Goal: Task Accomplishment & Management: Complete application form

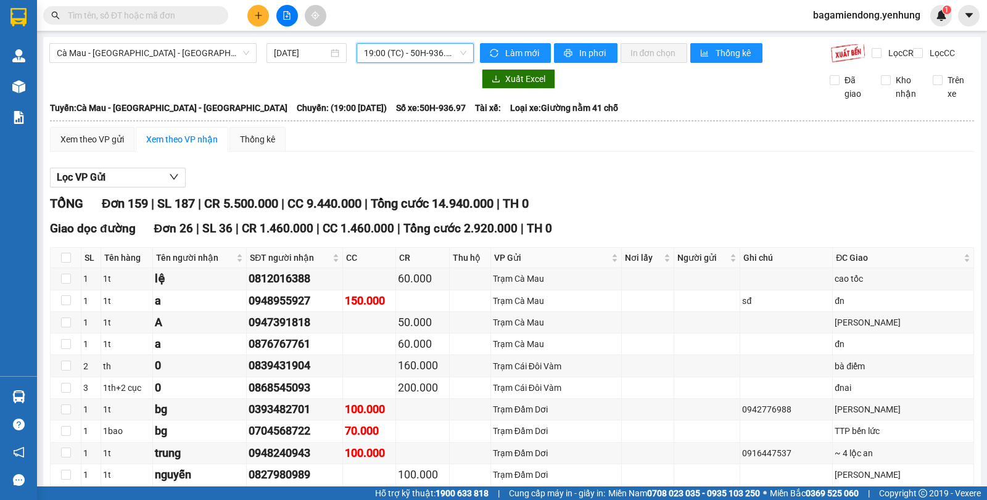
scroll to position [3094, 0]
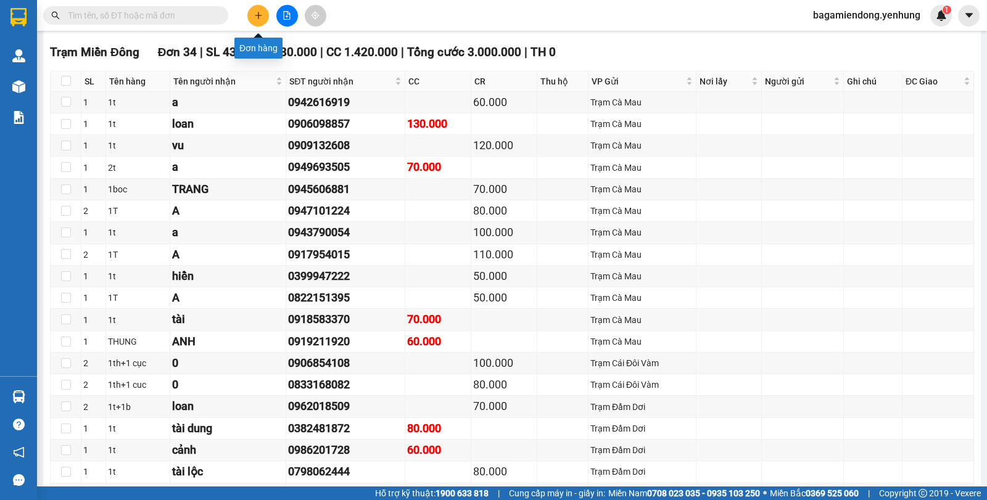
click at [254, 12] on icon "plus" at bounding box center [258, 15] width 9 height 9
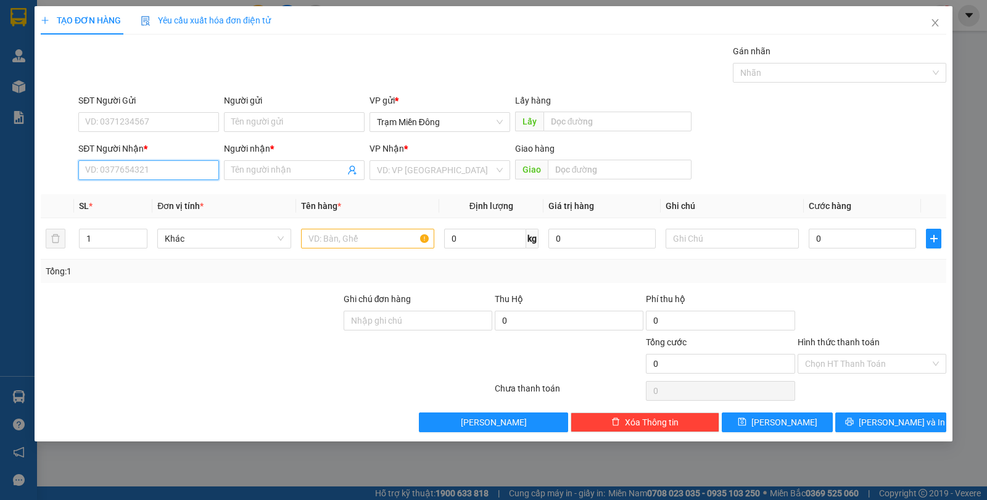
click at [146, 178] on input "SĐT Người Nhận *" at bounding box center [148, 170] width 141 height 20
click at [162, 193] on div "0915162904 - niệm" at bounding box center [149, 195] width 126 height 14
type input "0915162904"
type input "niệm"
type input "100.000"
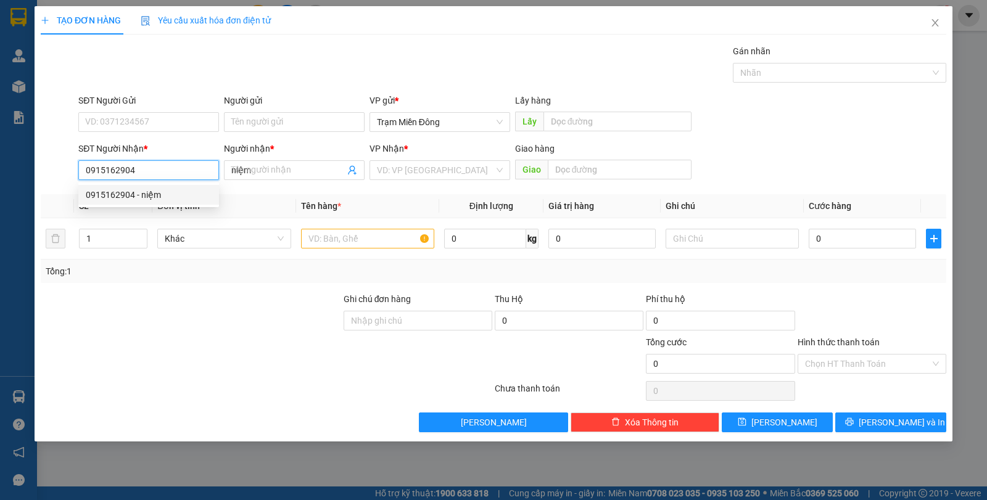
type input "100.000"
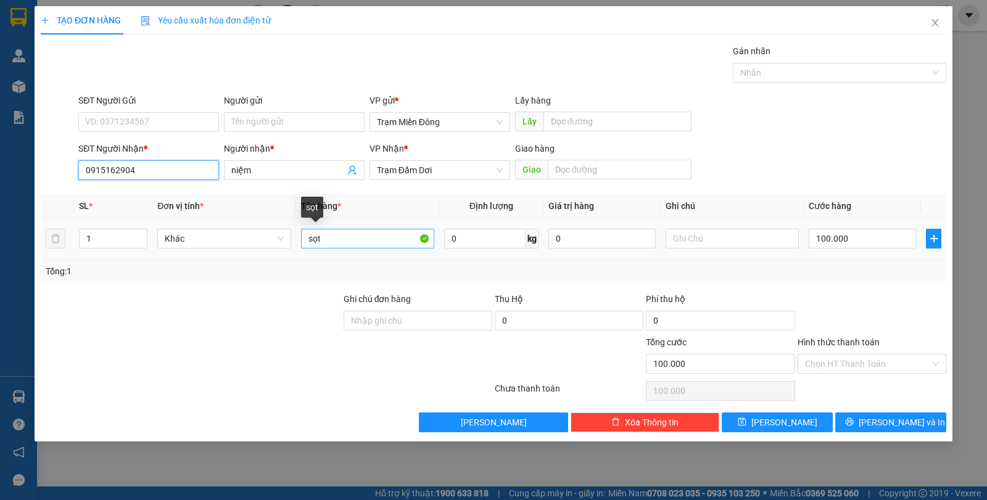
type input "0915162904"
click at [322, 239] on input "sọt" at bounding box center [367, 239] width 133 height 20
type input "s"
type input "T"
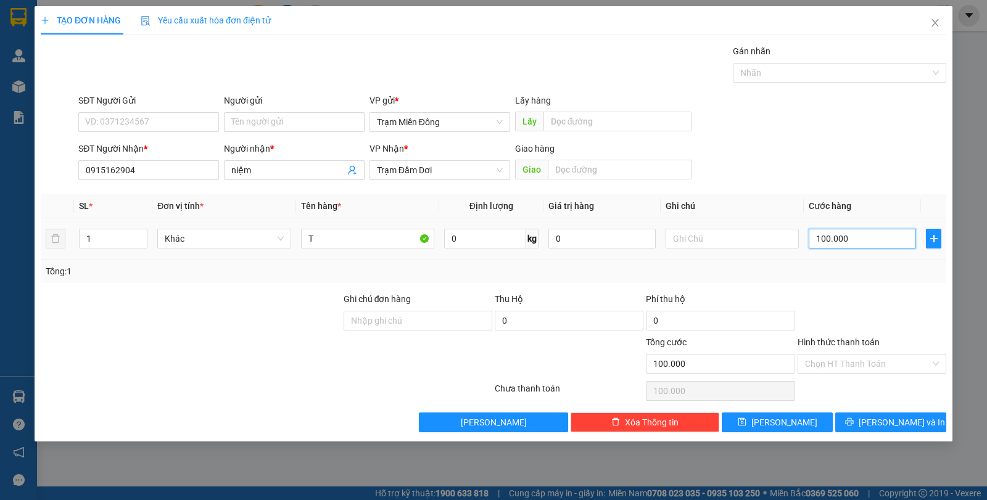
click at [874, 246] on input "100.000" at bounding box center [861, 239] width 107 height 20
type input "0"
type input "5"
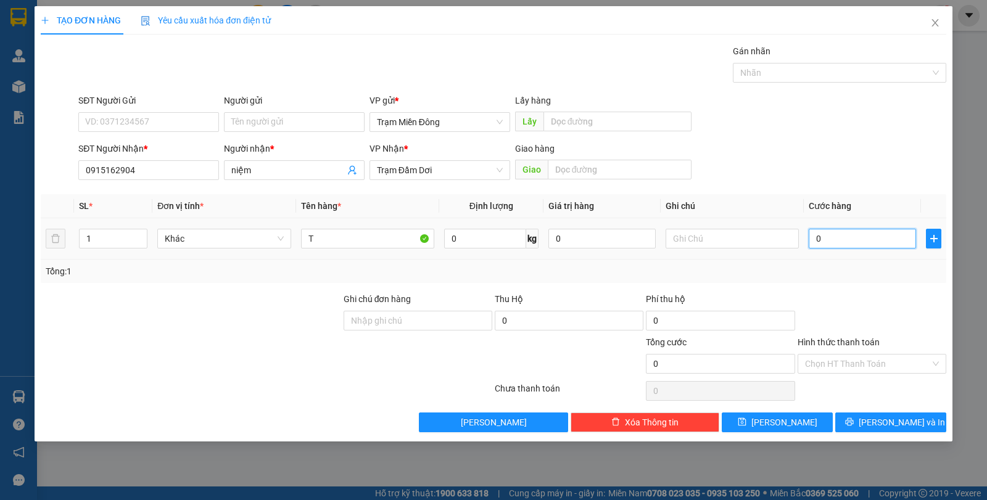
type input "5"
type input "05"
type input "50"
drag, startPoint x: 889, startPoint y: 77, endPoint x: 870, endPoint y: 194, distance: 118.1
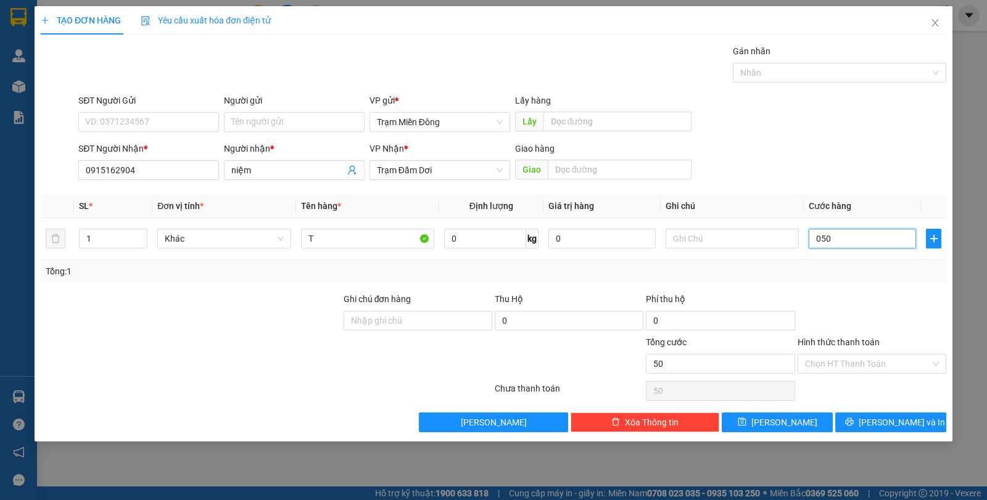
click at [889, 93] on div "Transit Pickup Surcharge Ids Transit Deliver Surcharge Ids Transit Deliver Surc…" at bounding box center [493, 238] width 905 height 388
type input "050"
type input "50.000"
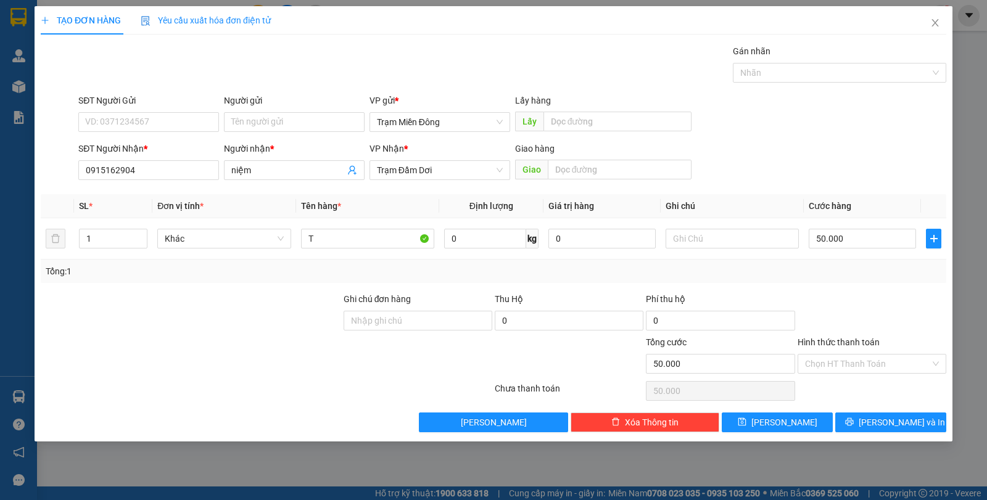
drag, startPoint x: 906, startPoint y: 146, endPoint x: 935, endPoint y: 291, distance: 147.8
click at [907, 148] on div "SĐT Người Nhận * 0915162904 Người nhận * niệm VP Nhận * Trạm Đầm Dơi Giao hàng …" at bounding box center [512, 163] width 873 height 43
drag, startPoint x: 935, startPoint y: 364, endPoint x: 930, endPoint y: 371, distance: 8.3
click at [935, 365] on div "Chọn HT Thanh Toán" at bounding box center [871, 364] width 149 height 20
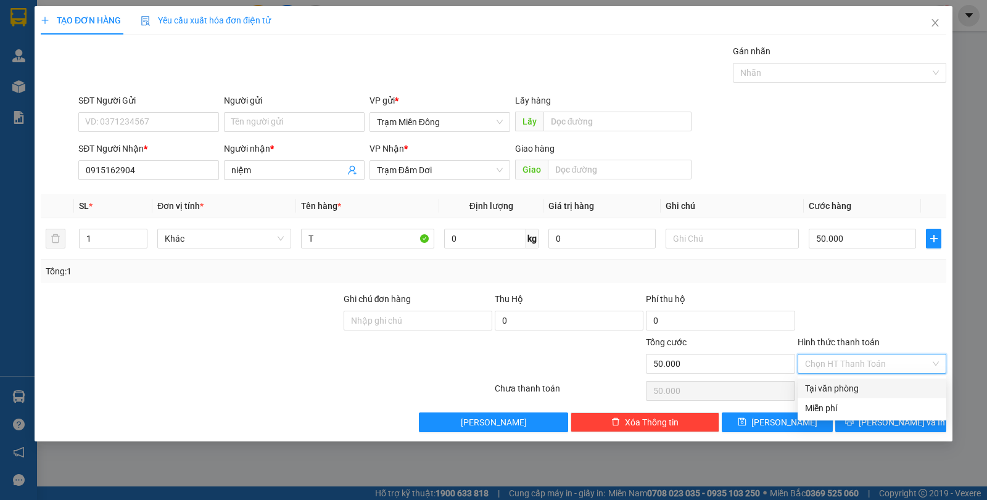
click at [867, 390] on div "Tại văn phòng" at bounding box center [872, 389] width 134 height 14
type input "0"
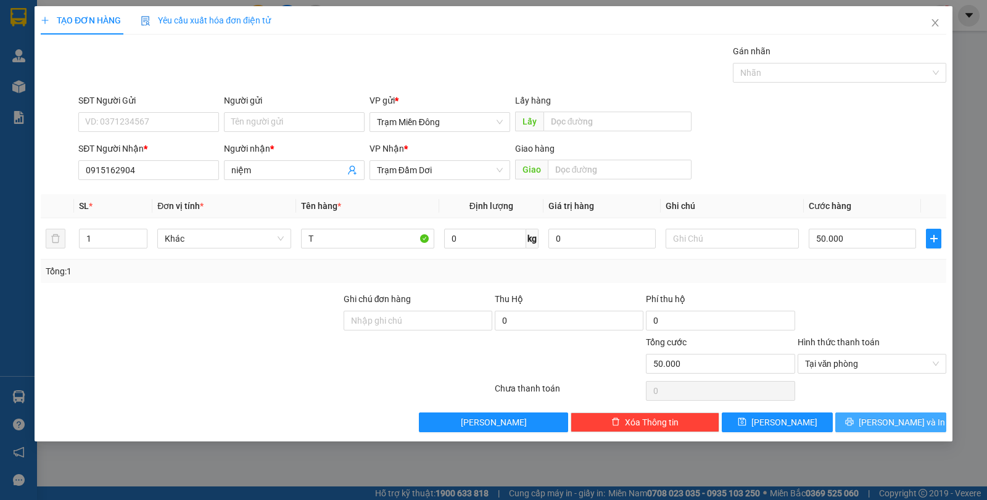
click at [893, 421] on span "[PERSON_NAME] và In" at bounding box center [901, 423] width 86 height 14
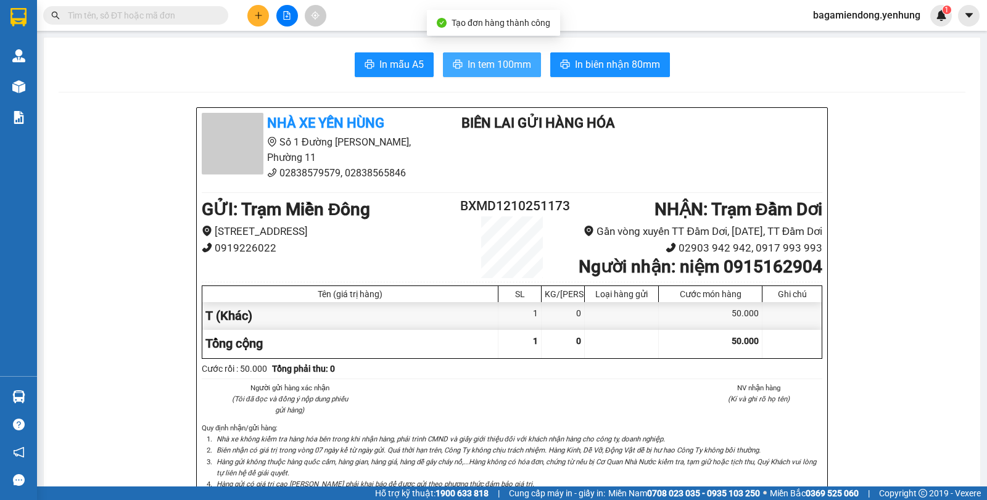
click at [504, 61] on span "In tem 100mm" at bounding box center [499, 64] width 64 height 15
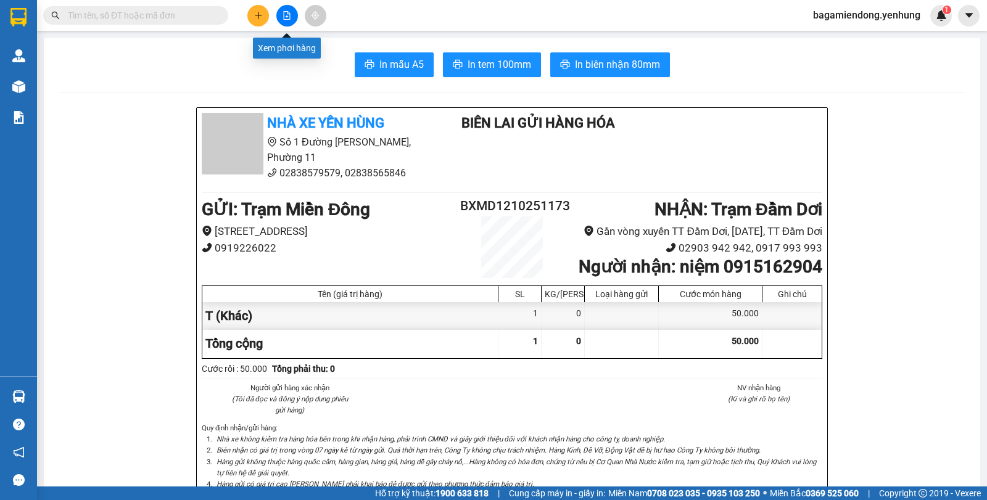
click at [285, 17] on icon "file-add" at bounding box center [286, 15] width 9 height 9
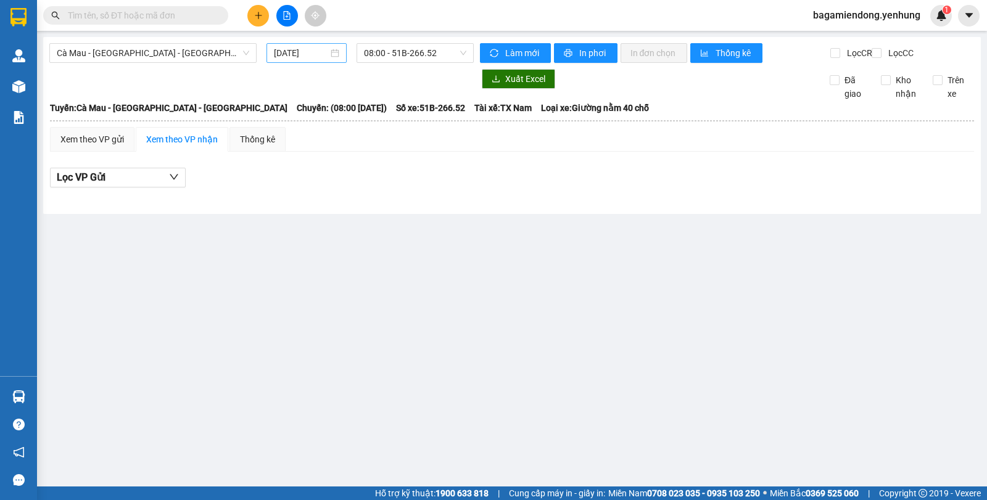
click at [332, 52] on div "[DATE]" at bounding box center [307, 53] width 66 height 14
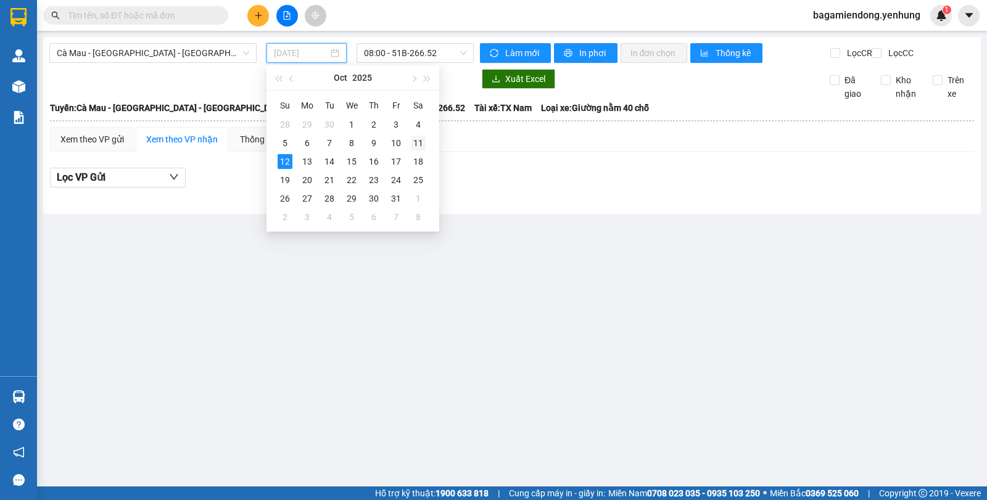
click at [416, 144] on div "11" at bounding box center [418, 143] width 15 height 15
type input "[DATE]"
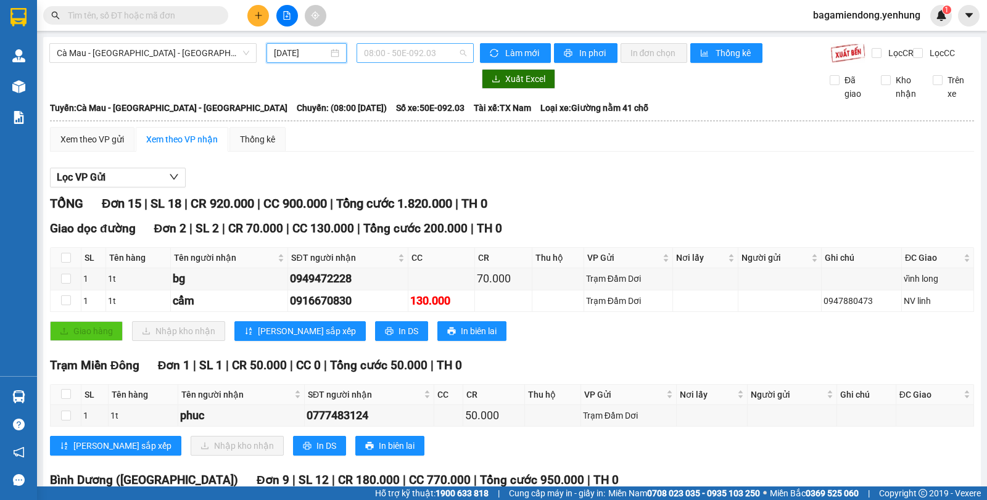
click at [463, 52] on div "08:00 - 50E-092.03" at bounding box center [414, 53] width 117 height 20
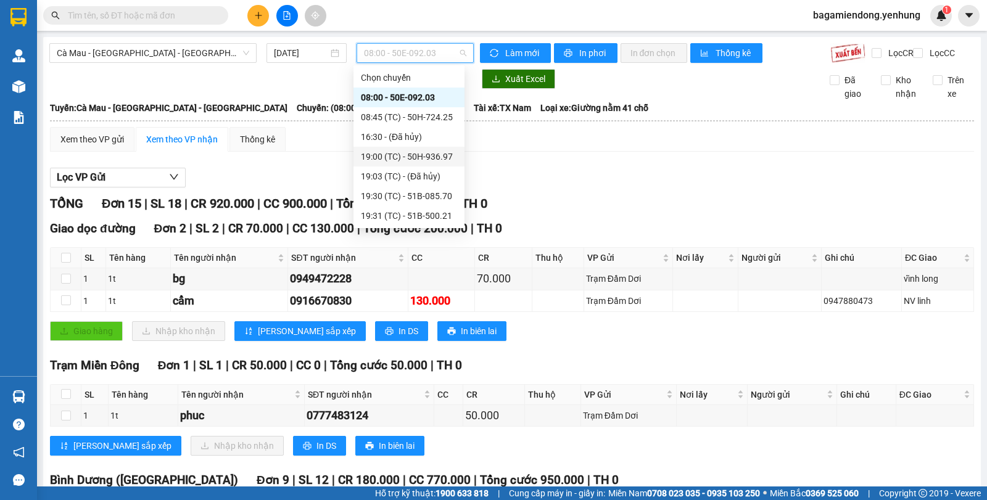
click at [441, 154] on div "19:00 (TC) - 50H-936.97" at bounding box center [409, 157] width 96 height 14
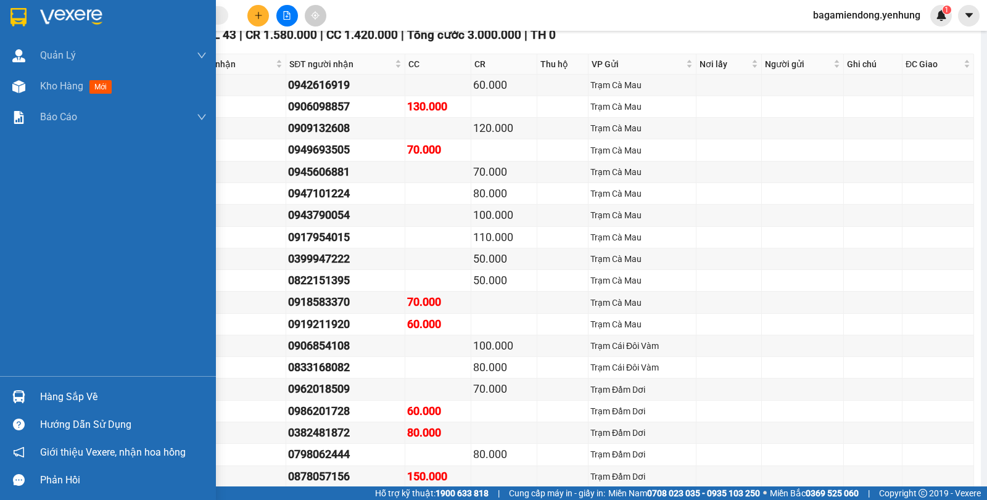
scroll to position [47, 0]
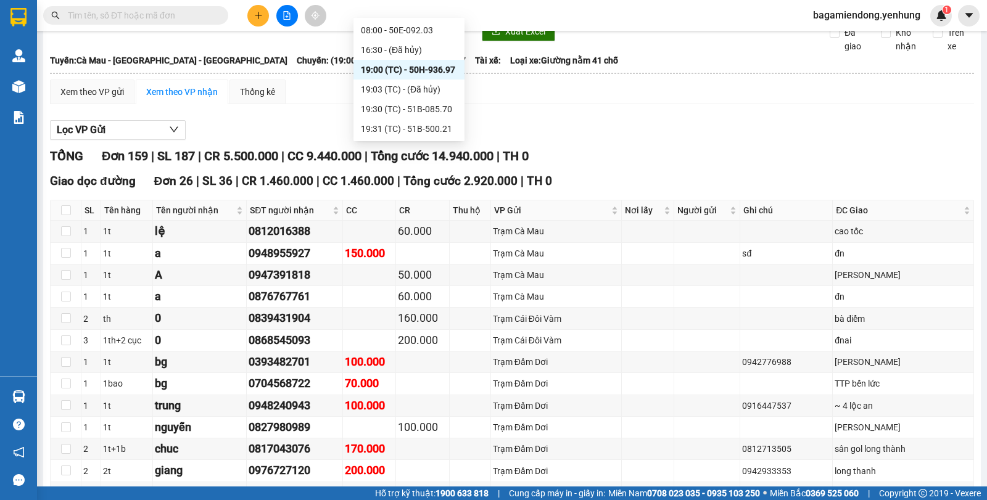
type input "3"
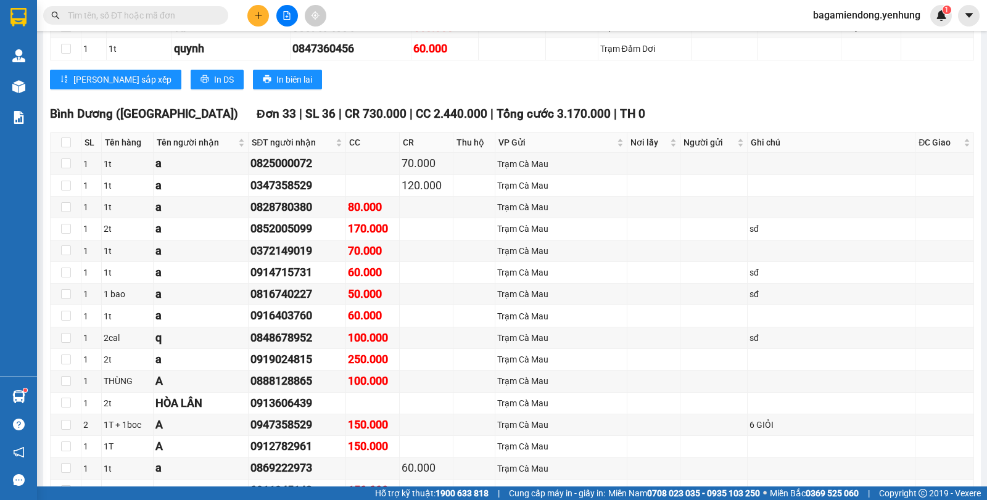
scroll to position [2210, 0]
